Goal: Check status: Check status

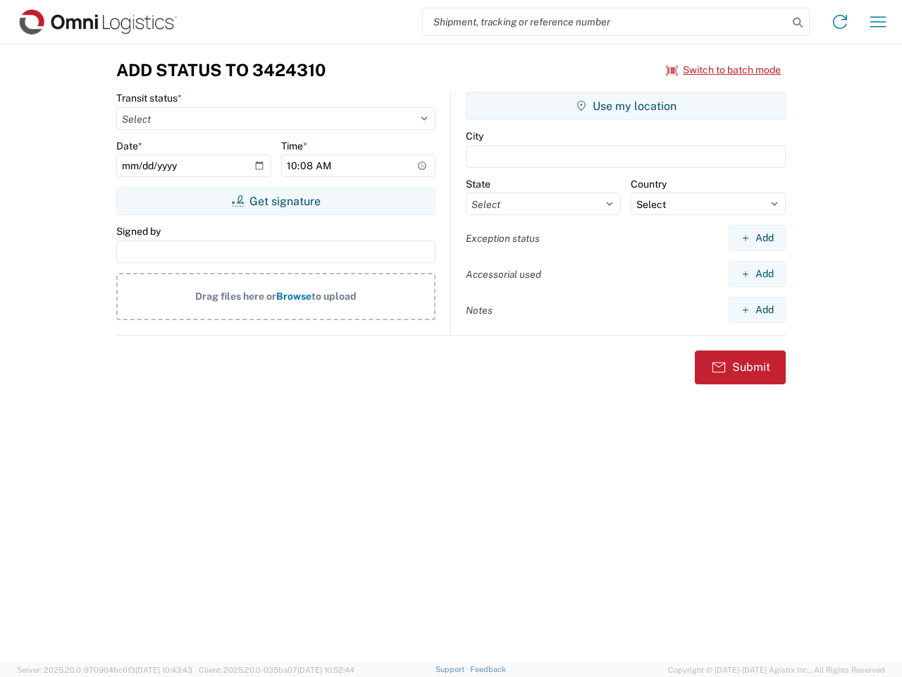
click at [605, 22] on input "search" at bounding box center [605, 21] width 365 height 27
click at [798, 23] on icon at bounding box center [798, 23] width 20 height 20
click at [840, 22] on icon at bounding box center [840, 22] width 23 height 23
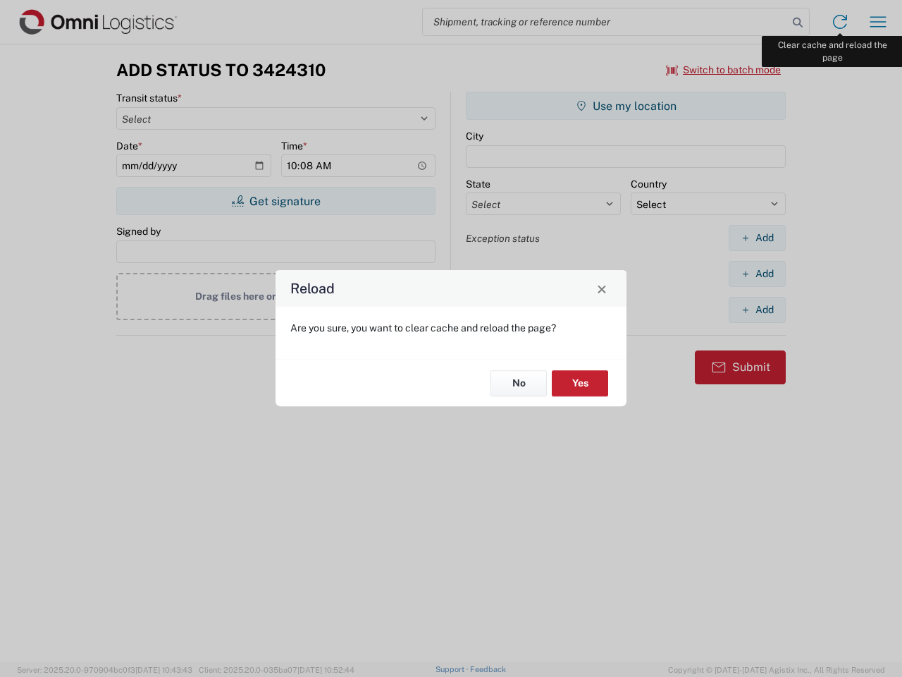
click at [878, 22] on div "Reload Are you sure, you want to clear cache and reload the page? No Yes" at bounding box center [451, 338] width 902 height 677
click at [724, 70] on div "Reload Are you sure, you want to clear cache and reload the page? No Yes" at bounding box center [451, 338] width 902 height 677
click at [276, 201] on div "Reload Are you sure, you want to clear cache and reload the page? No Yes" at bounding box center [451, 338] width 902 height 677
click at [626, 106] on div "Reload Are you sure, you want to clear cache and reload the page? No Yes" at bounding box center [451, 338] width 902 height 677
click at [757, 238] on div "Reload Are you sure, you want to clear cache and reload the page? No Yes" at bounding box center [451, 338] width 902 height 677
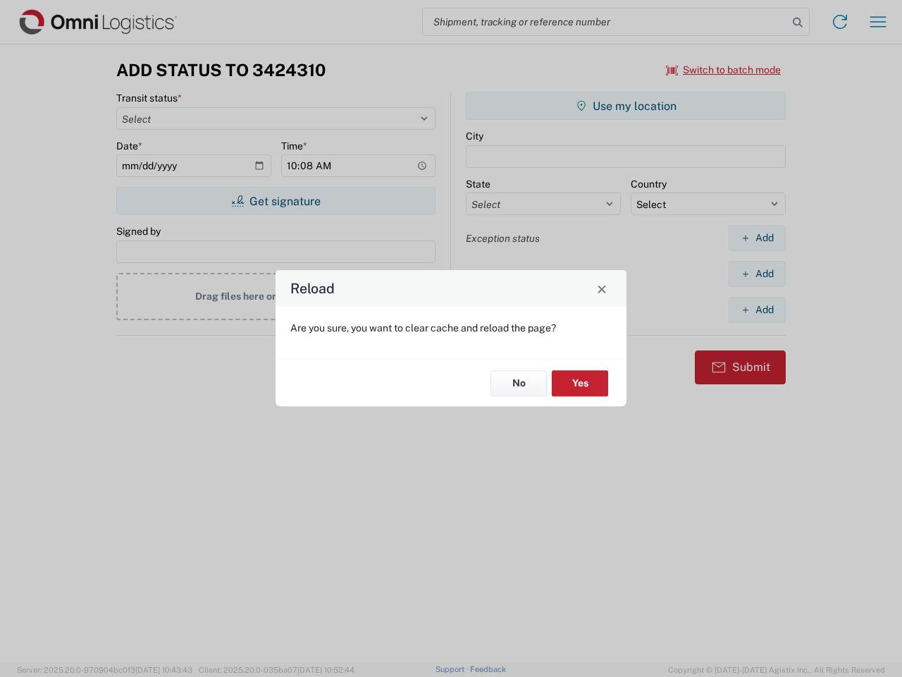
click at [757, 273] on div "Reload Are you sure, you want to clear cache and reload the page? No Yes" at bounding box center [451, 338] width 902 height 677
click at [757, 309] on div "Reload Are you sure, you want to clear cache and reload the page? No Yes" at bounding box center [451, 338] width 902 height 677
